Goal: Browse casually: Explore the website without a specific task or goal

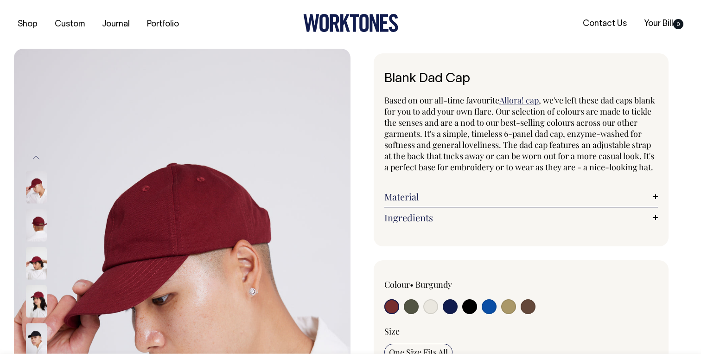
radio input "true"
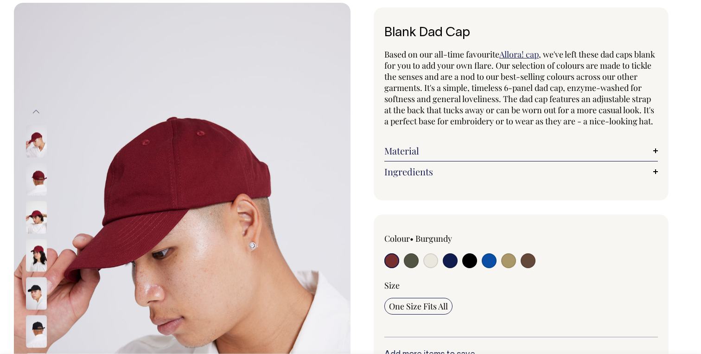
click at [470, 268] on input "radio" at bounding box center [469, 260] width 15 height 15
radio input "true"
select select "Black"
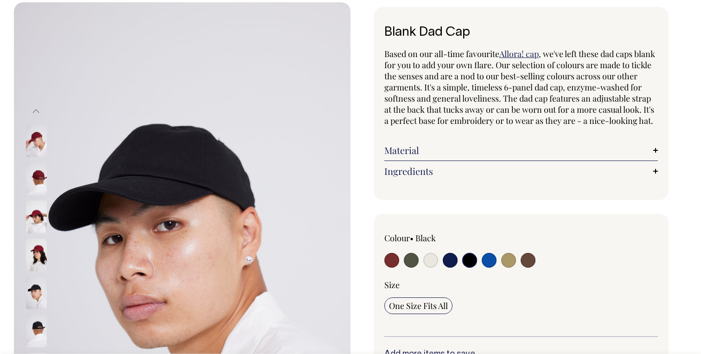
scroll to position [47, 0]
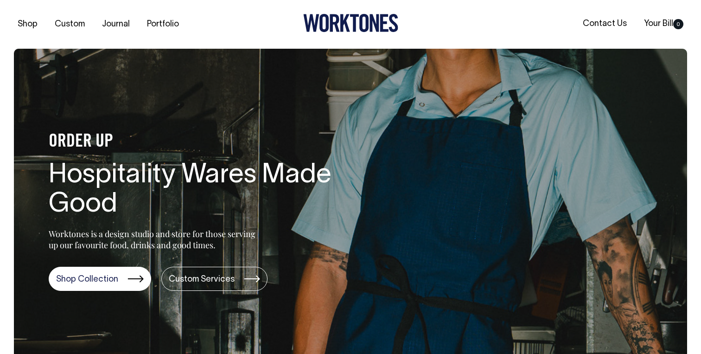
click at [151, 22] on link "Portfolio" at bounding box center [162, 24] width 39 height 15
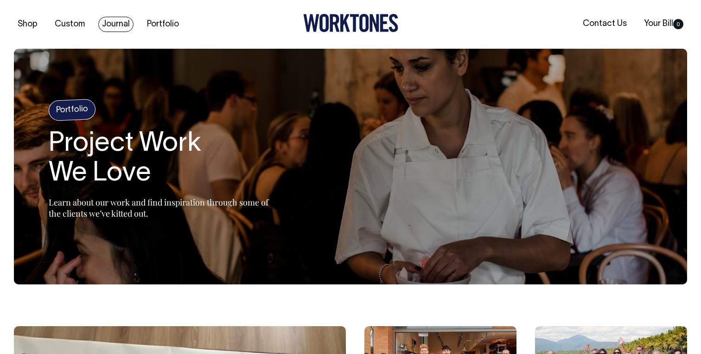
click at [114, 21] on link "Journal" at bounding box center [115, 24] width 35 height 15
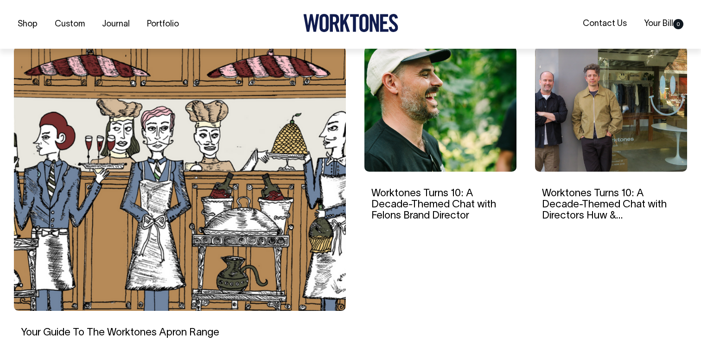
click at [457, 145] on img at bounding box center [441, 108] width 152 height 125
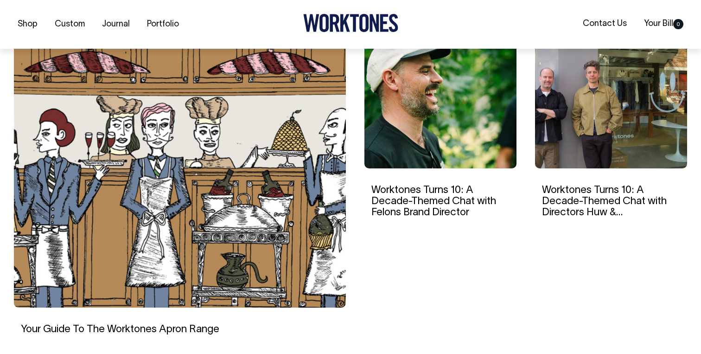
scroll to position [283, 0]
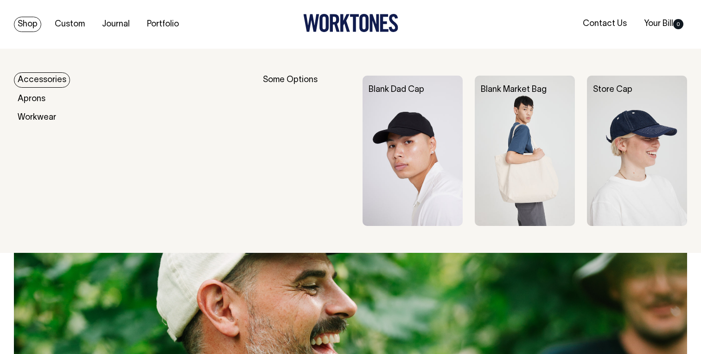
click at [33, 23] on link "Shop" at bounding box center [27, 24] width 27 height 15
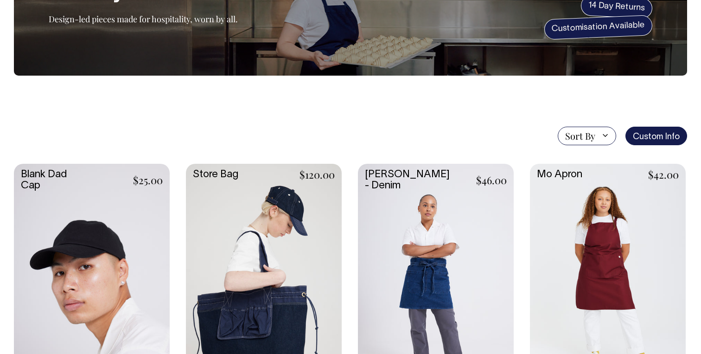
click at [92, 207] on link at bounding box center [92, 280] width 156 height 232
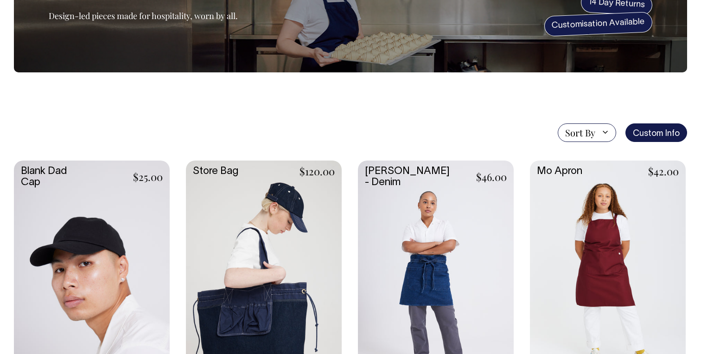
scroll to position [114, 0]
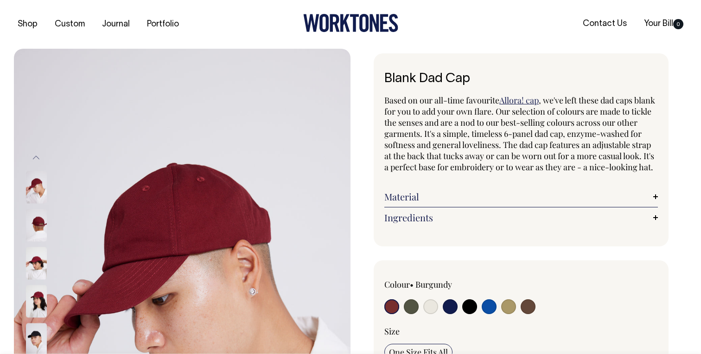
radio input "true"
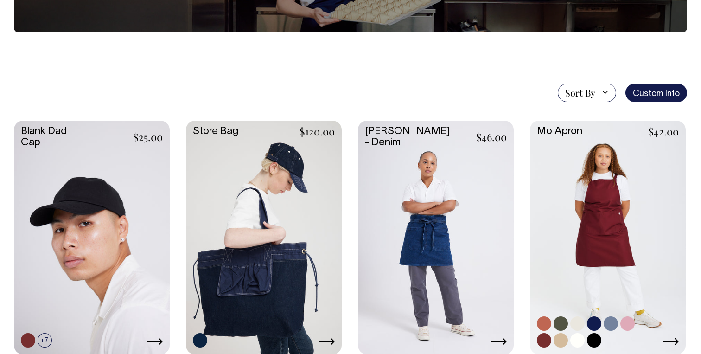
click at [553, 150] on link at bounding box center [608, 237] width 156 height 232
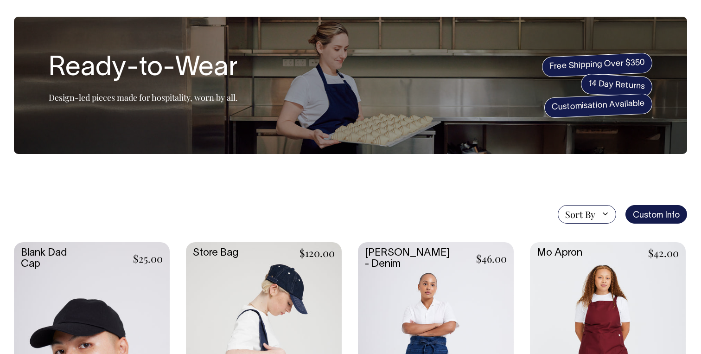
scroll to position [12, 0]
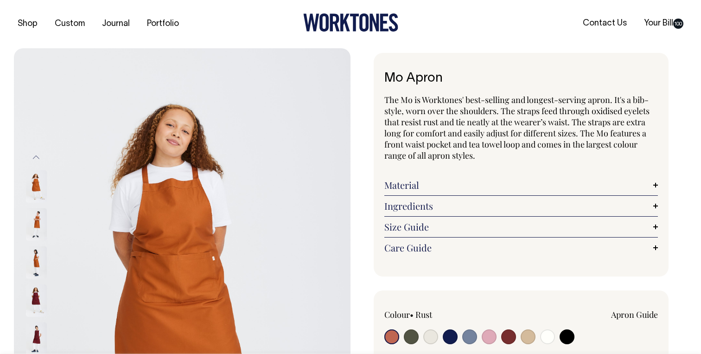
click at [593, 178] on div "Material Made from 100% mercerised cotton twill. Mercerisation is a process tha…" at bounding box center [521, 185] width 274 height 21
click at [593, 189] on link "Material" at bounding box center [521, 185] width 274 height 11
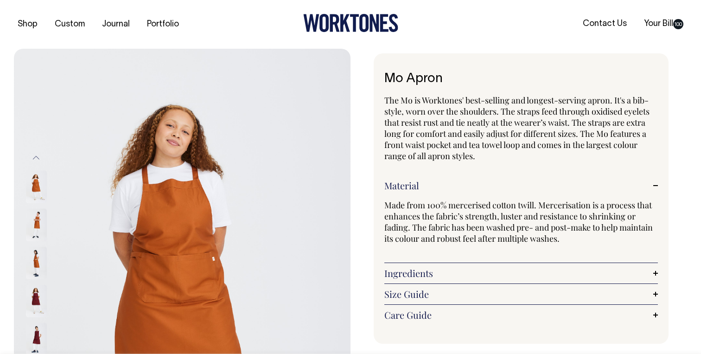
click at [593, 189] on link "Material" at bounding box center [521, 185] width 274 height 11
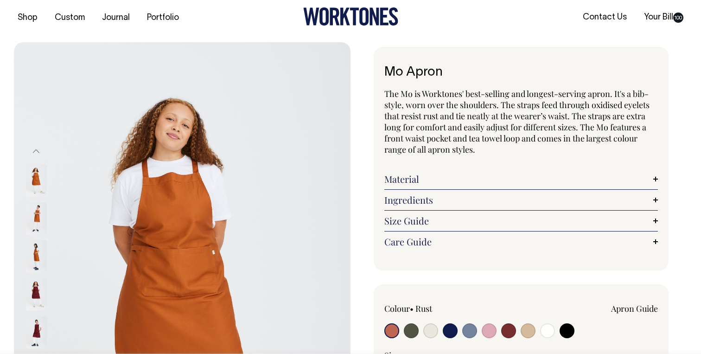
click at [587, 206] on div "Ingredients Wide front waist pocket with a split down the middle. Secured tea t…" at bounding box center [521, 200] width 274 height 21
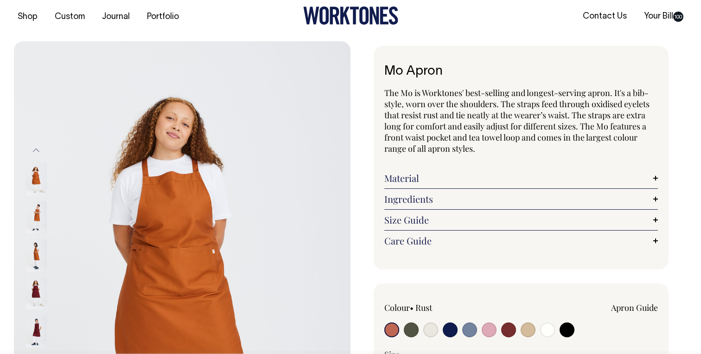
scroll to position [8, 0]
click at [577, 196] on link "Ingredients" at bounding box center [521, 198] width 274 height 11
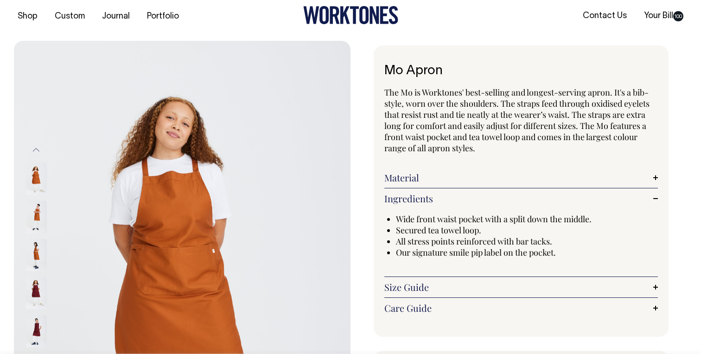
click at [577, 196] on link "Ingredients" at bounding box center [521, 198] width 274 height 11
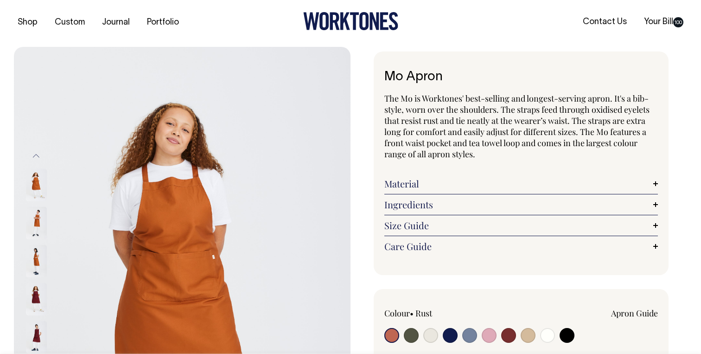
scroll to position [0, 0]
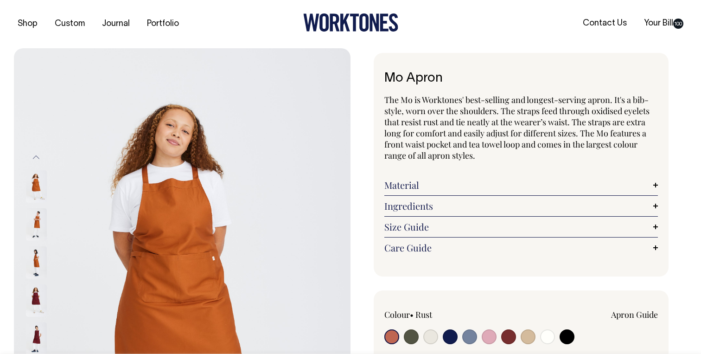
click at [522, 246] on link "Care Guide" at bounding box center [521, 247] width 274 height 11
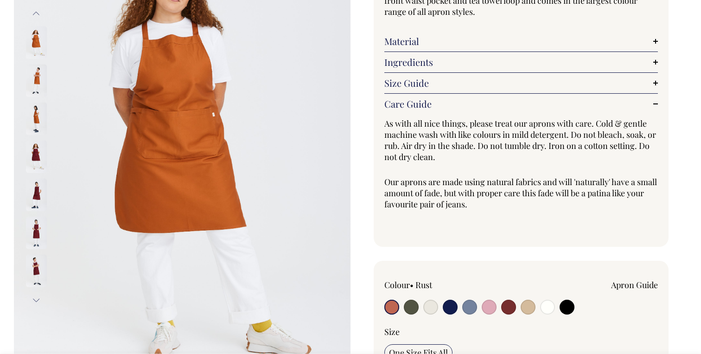
scroll to position [145, 0]
click at [425, 115] on div "Care Guide As with all nice things, please treat our aprons with care. Cold & g…" at bounding box center [521, 166] width 274 height 114
click at [420, 101] on link "Care Guide" at bounding box center [521, 103] width 274 height 11
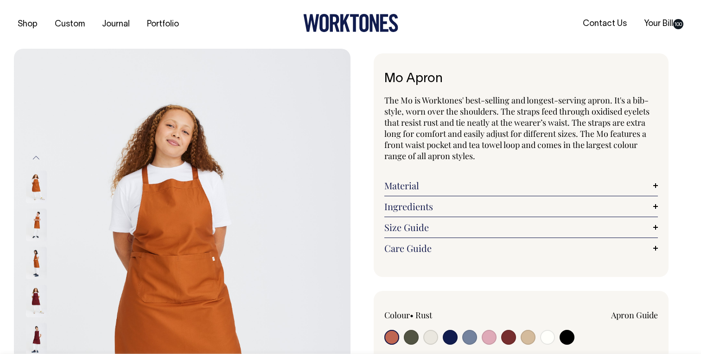
scroll to position [0, 0]
click at [661, 28] on link "Your Bill 100" at bounding box center [663, 23] width 47 height 15
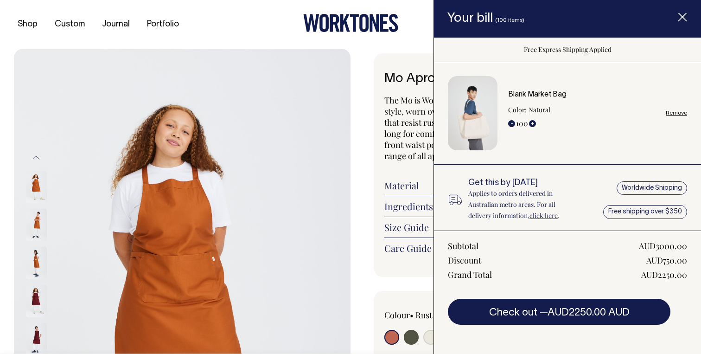
click at [679, 115] on link "Remove" at bounding box center [676, 113] width 21 height 6
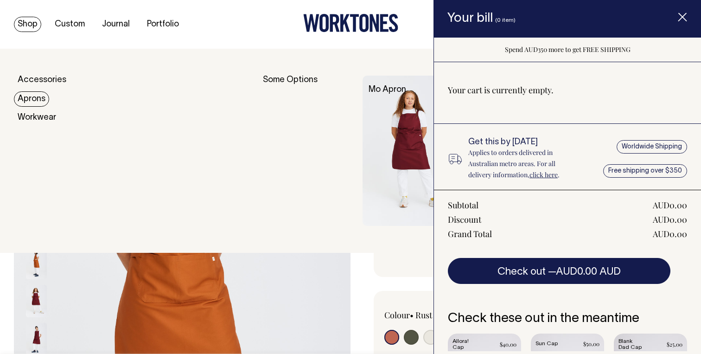
click at [31, 100] on link "Aprons" at bounding box center [31, 98] width 35 height 15
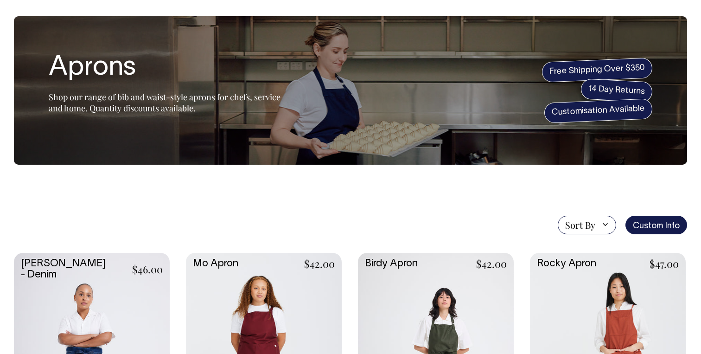
scroll to position [33, 0]
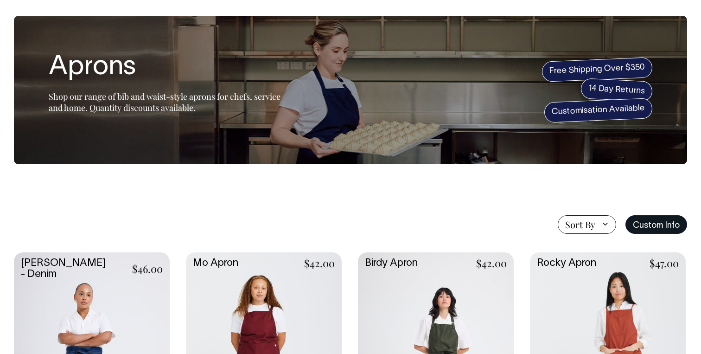
click at [663, 221] on link "Custom Info" at bounding box center [657, 224] width 62 height 19
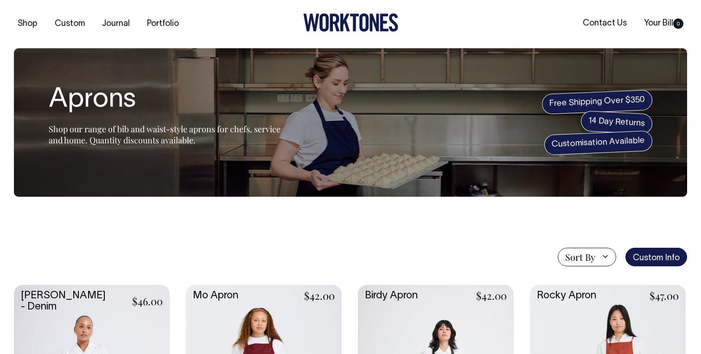
scroll to position [0, 0]
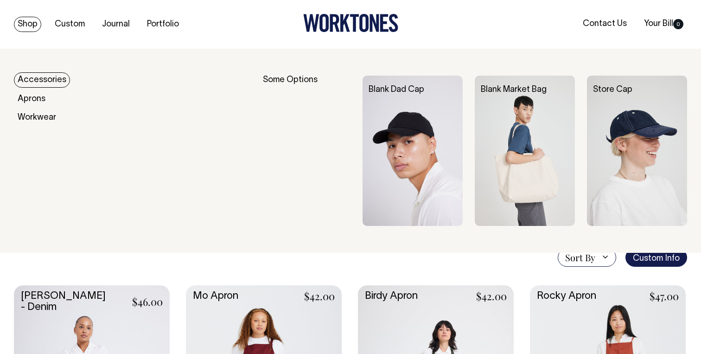
click at [47, 83] on link "Accessories" at bounding box center [42, 79] width 56 height 15
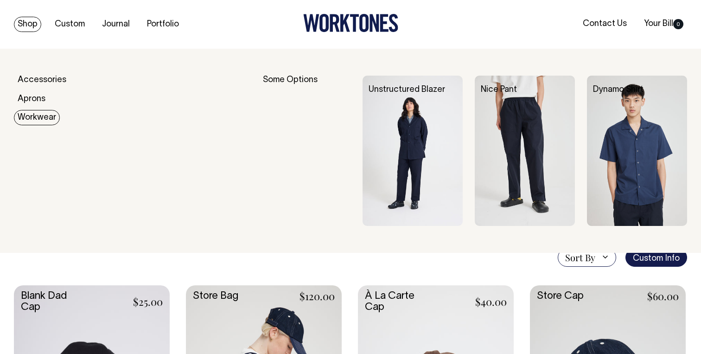
click at [32, 122] on link "Workwear" at bounding box center [37, 117] width 46 height 15
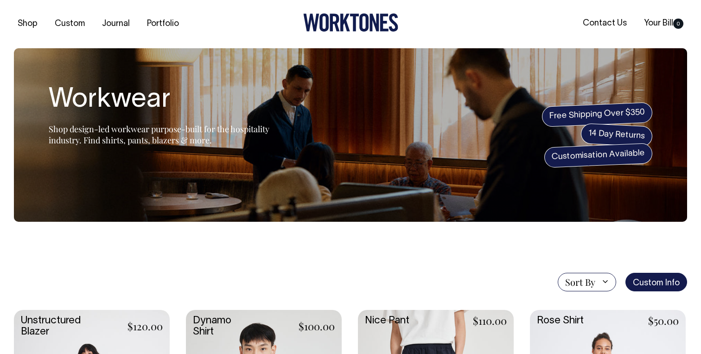
scroll to position [1, 0]
